Goal: Find specific page/section: Find specific page/section

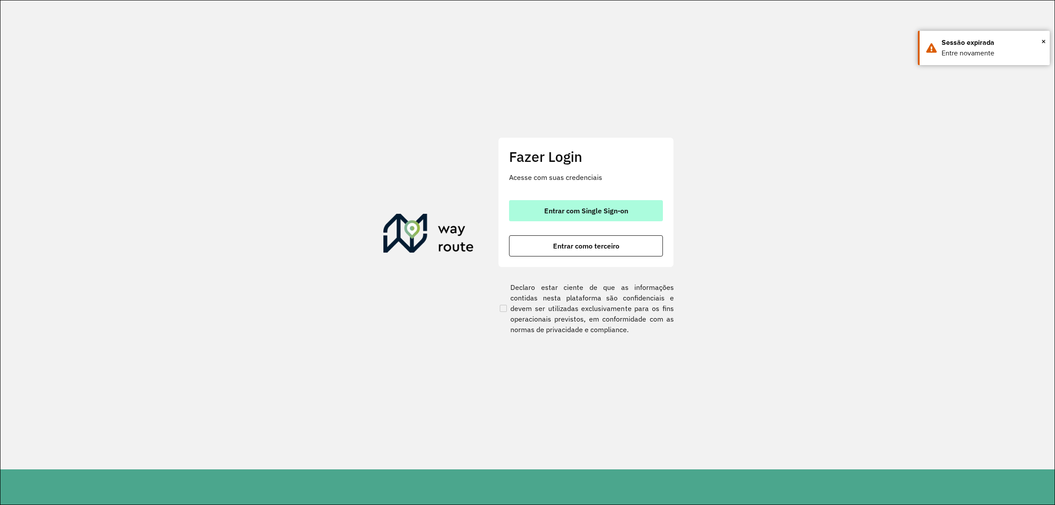
click at [588, 207] on span "Entrar com Single Sign-on" at bounding box center [586, 210] width 84 height 7
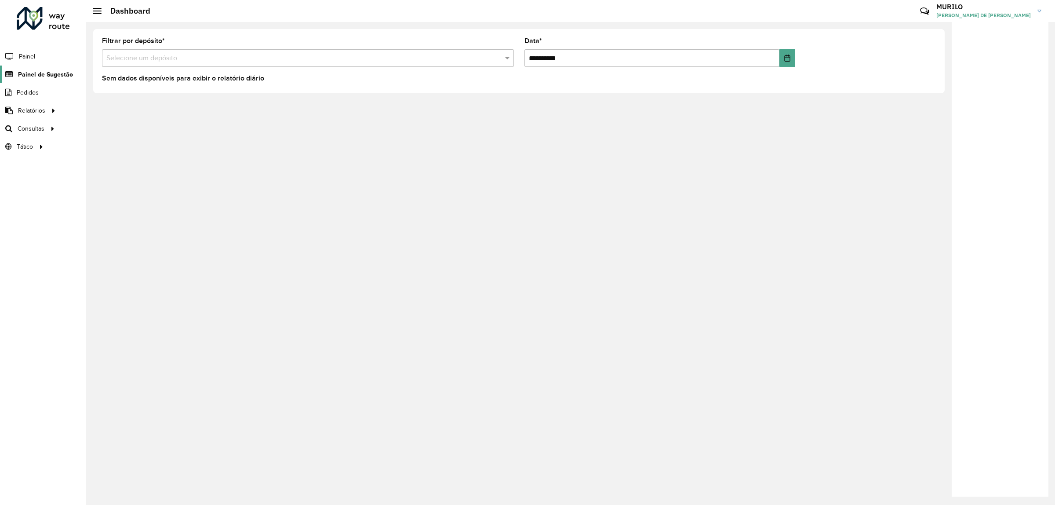
click at [62, 69] on link "Painel de Sugestão" at bounding box center [36, 74] width 73 height 18
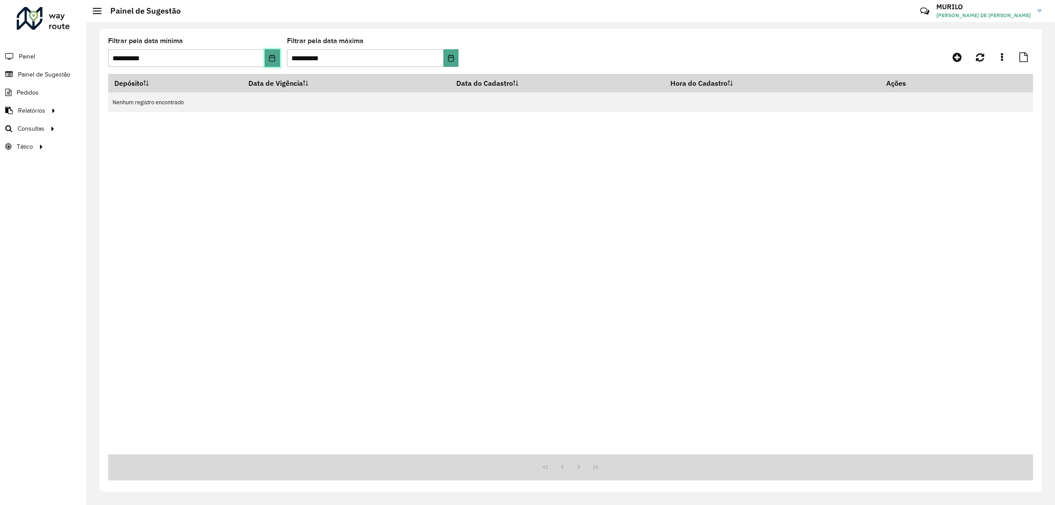
click at [267, 63] on button "Choose Date" at bounding box center [272, 58] width 15 height 18
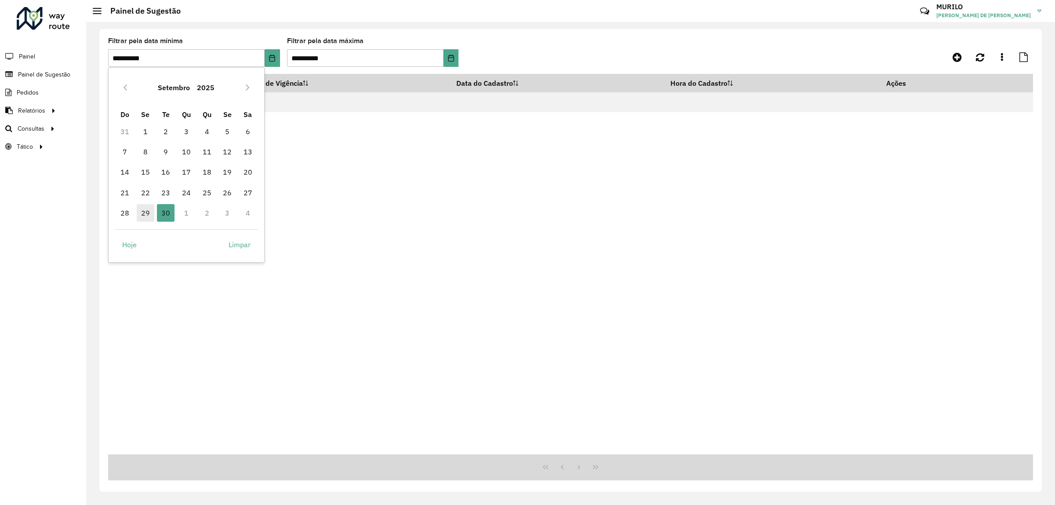
click at [142, 211] on span "29" at bounding box center [146, 213] width 18 height 18
type input "**********"
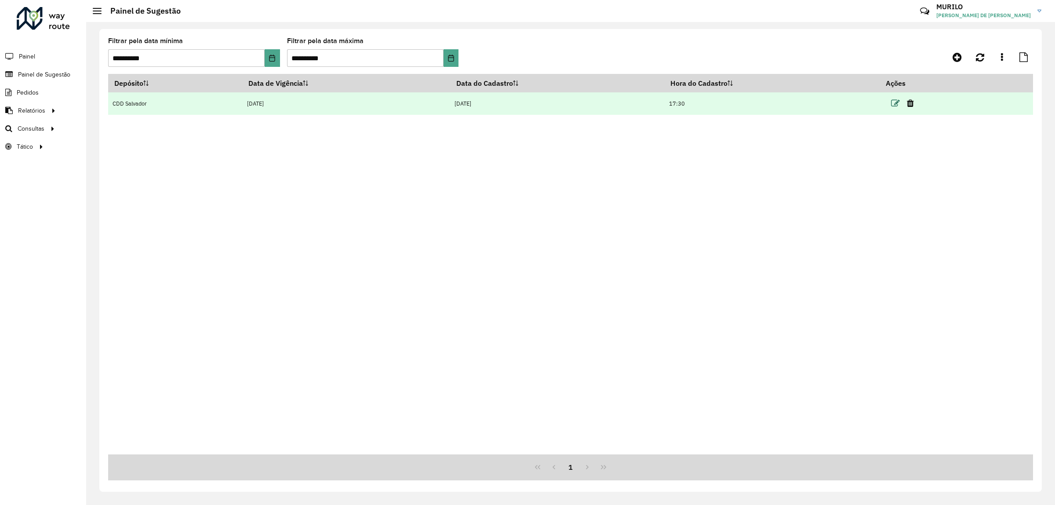
click at [898, 102] on icon at bounding box center [895, 103] width 9 height 9
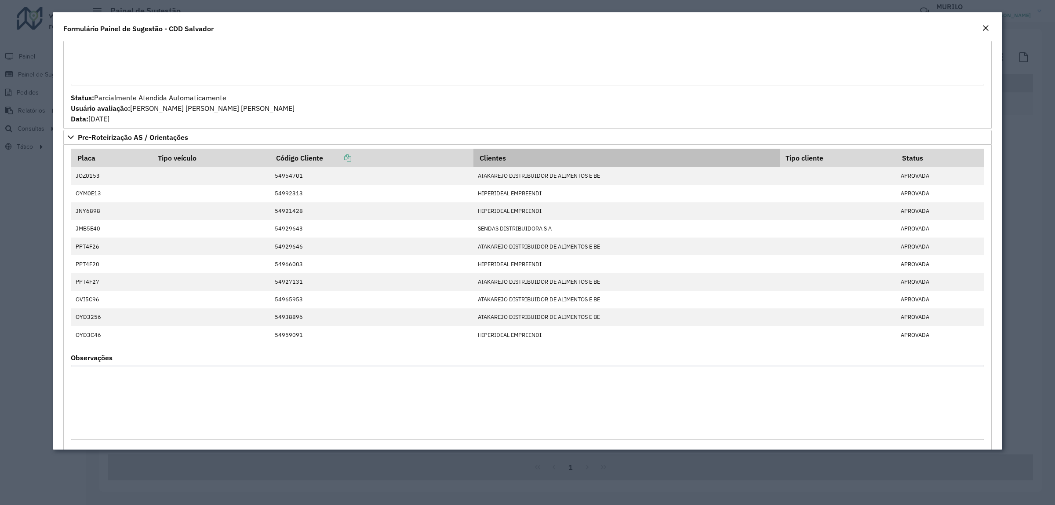
scroll to position [761, 0]
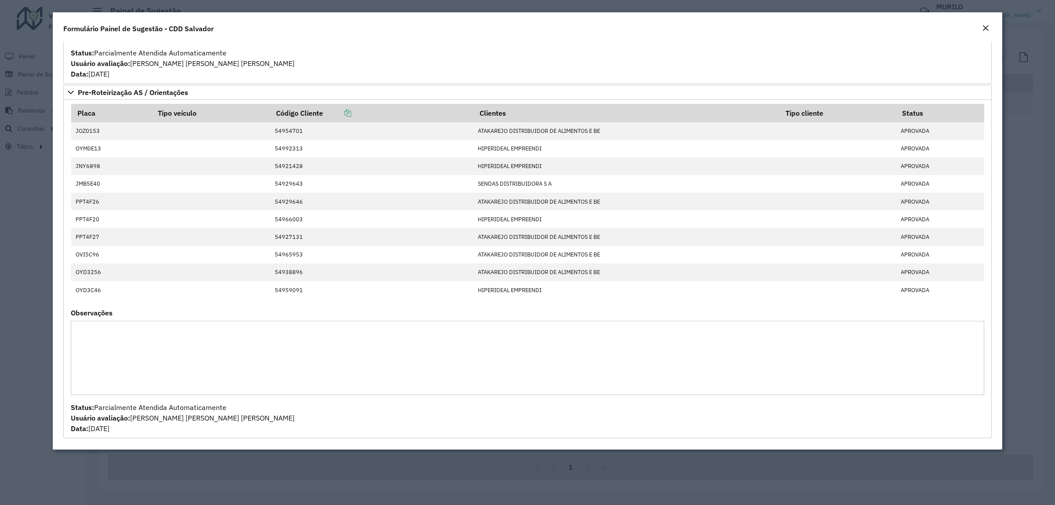
click at [986, 23] on div "Close" at bounding box center [985, 28] width 7 height 11
